Goal: Find specific page/section: Find specific page/section

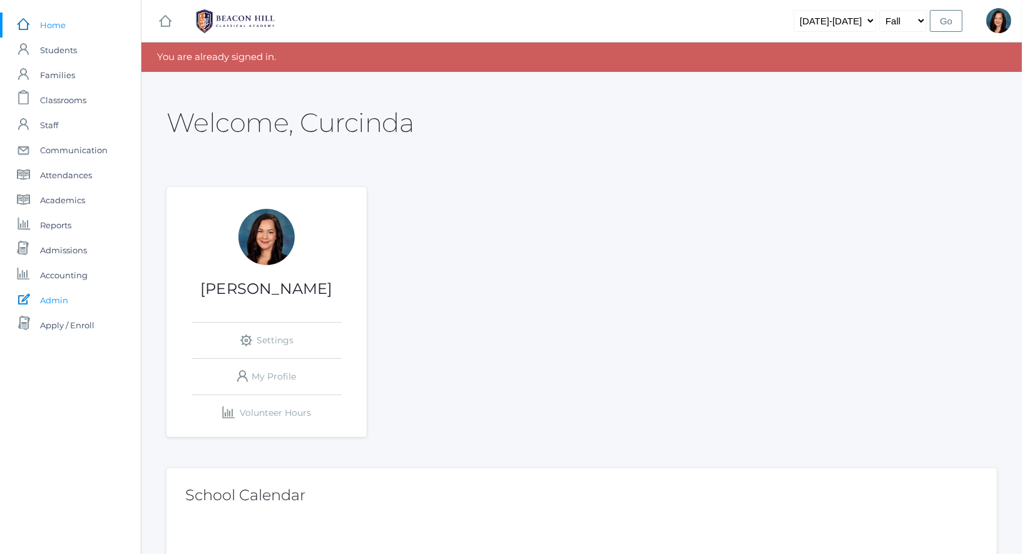
click at [53, 301] on span "Admin" at bounding box center [54, 300] width 28 height 25
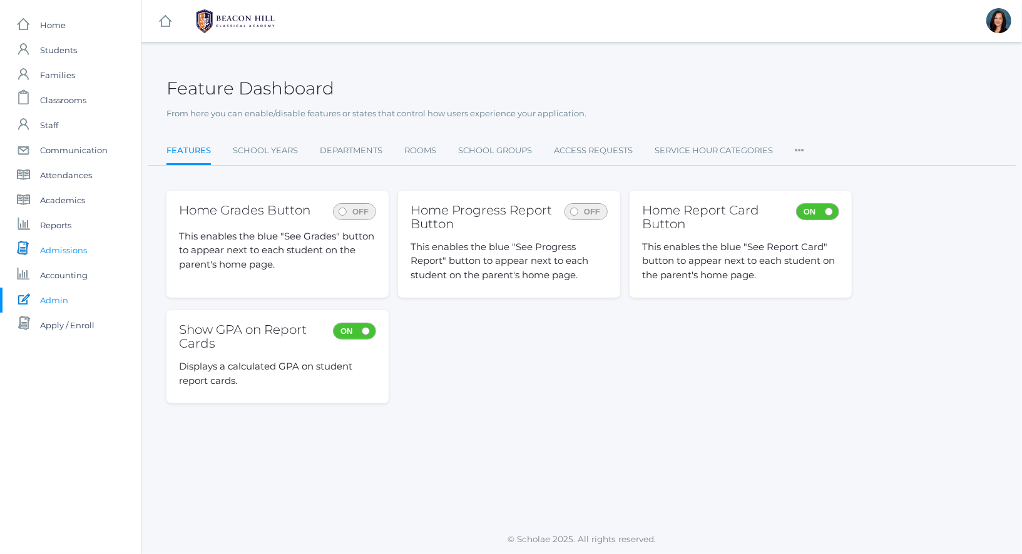
click at [58, 248] on span "Admissions" at bounding box center [63, 250] width 47 height 25
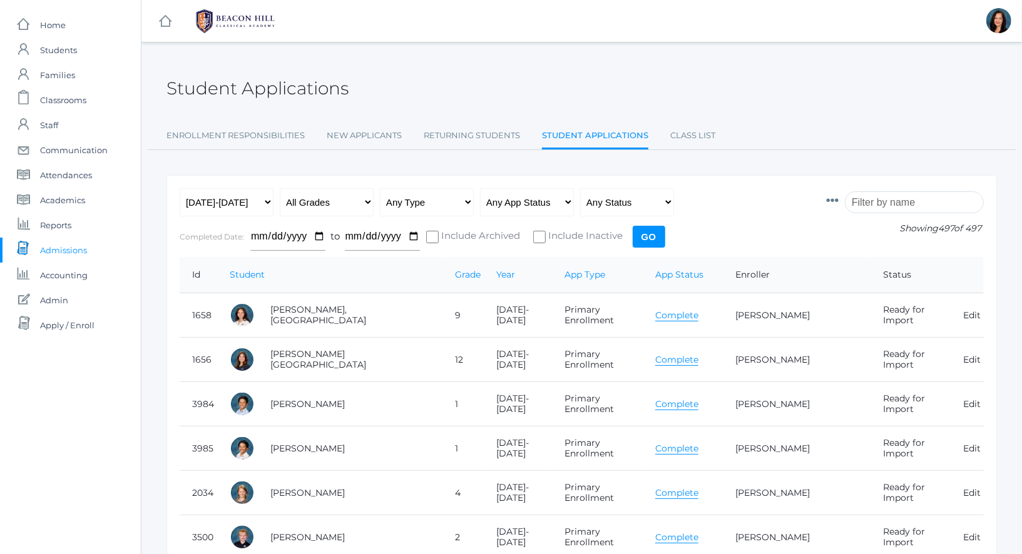
click at [883, 206] on input "search" at bounding box center [914, 202] width 139 height 22
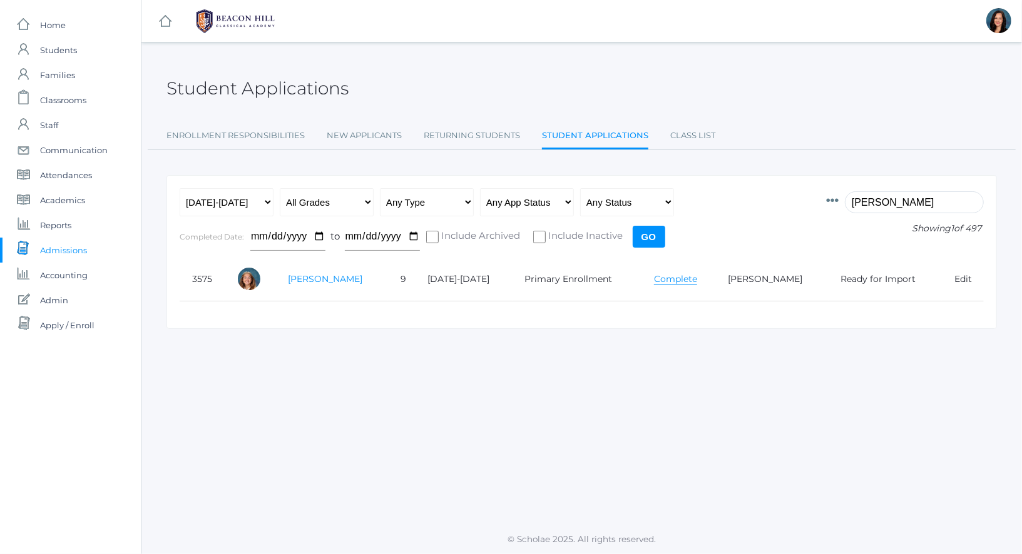
type input "[PERSON_NAME]"
click at [317, 278] on link "[PERSON_NAME]" at bounding box center [325, 278] width 74 height 11
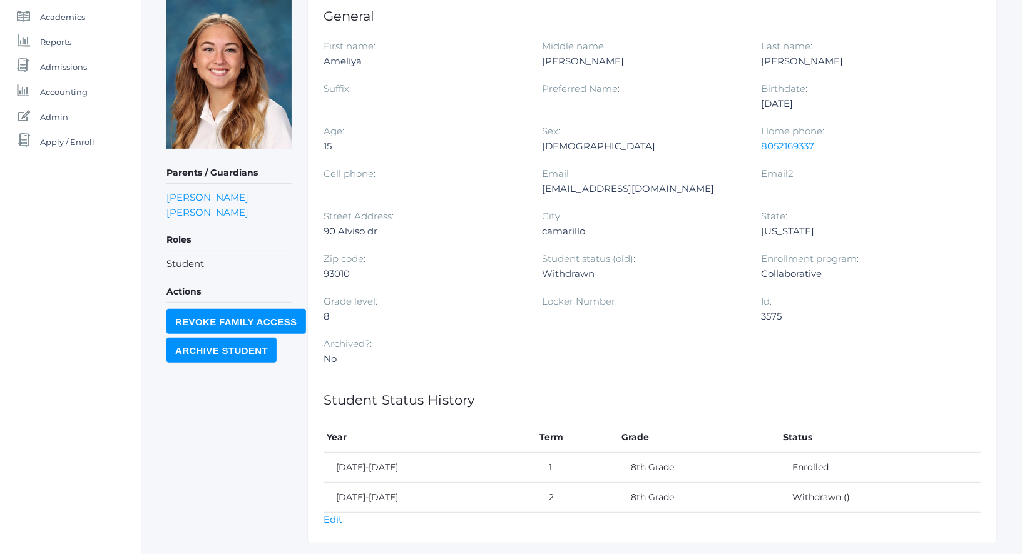
scroll to position [190, 0]
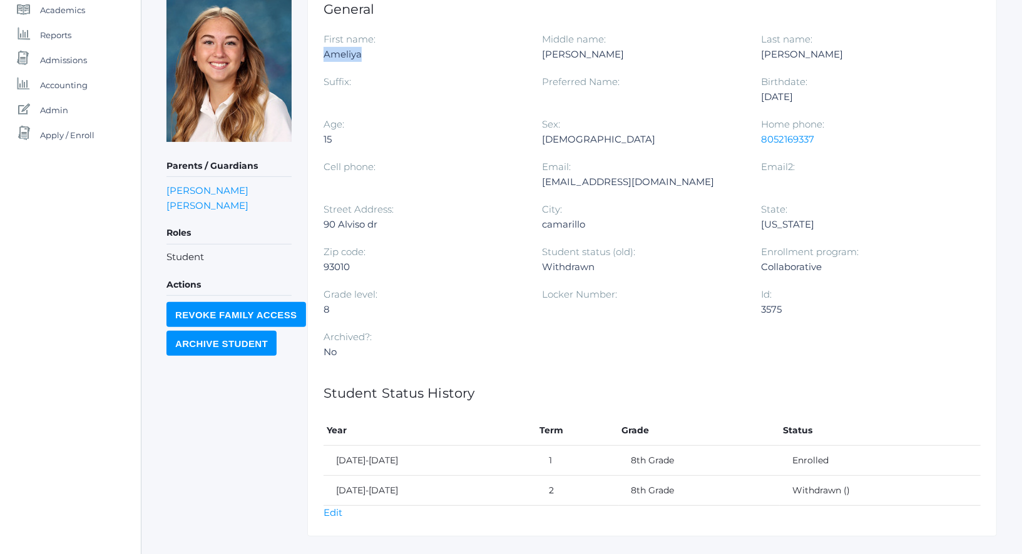
drag, startPoint x: 364, startPoint y: 53, endPoint x: 323, endPoint y: 55, distance: 41.3
click at [323, 55] on div "Ameliya" at bounding box center [423, 54] width 200 height 15
copy div "Ameliya"
